Goal: Task Accomplishment & Management: Manage account settings

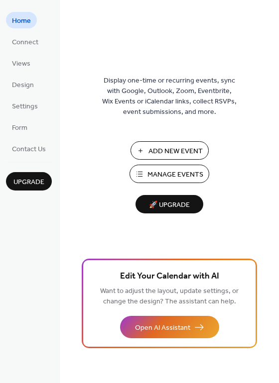
click at [152, 177] on span "Manage Events" at bounding box center [175, 175] width 56 height 10
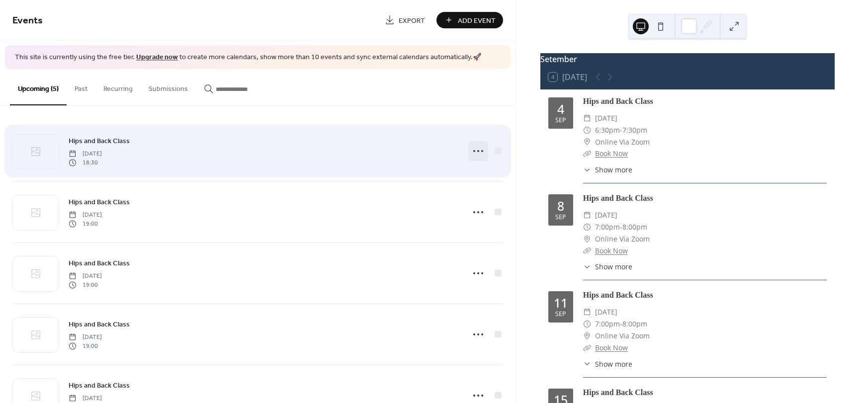
click at [477, 151] on icon at bounding box center [478, 151] width 16 height 16
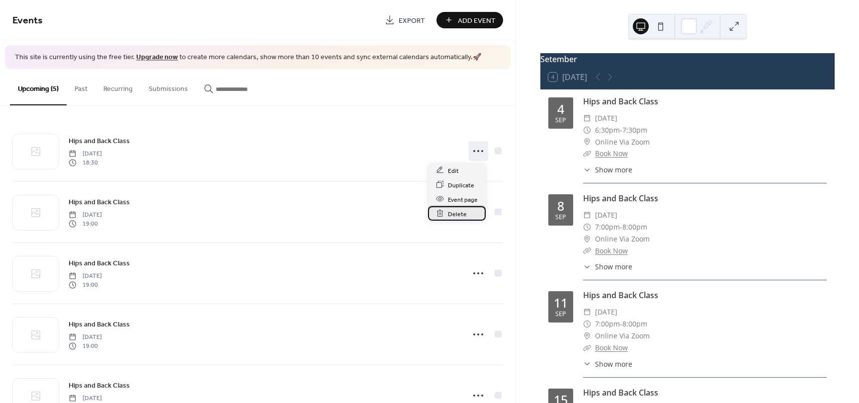
click at [454, 213] on span "Delete" at bounding box center [457, 214] width 19 height 10
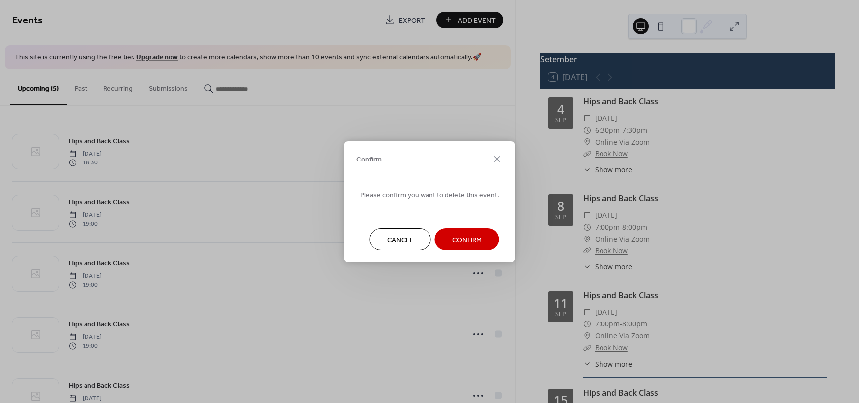
click at [454, 242] on span "Confirm" at bounding box center [467, 240] width 29 height 10
